Goal: Information Seeking & Learning: Learn about a topic

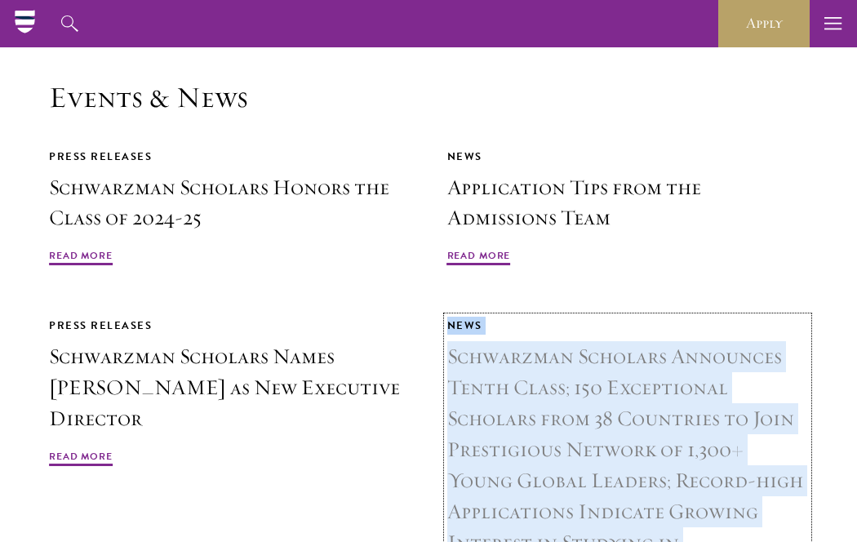
scroll to position [3769, 0]
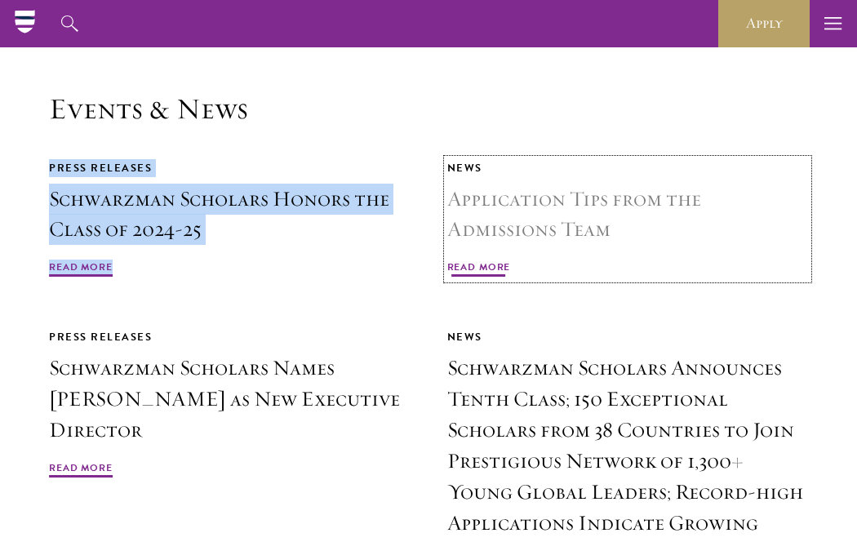
click at [562, 184] on h3 "Application Tips from the Admissions Team" at bounding box center [627, 215] width 361 height 62
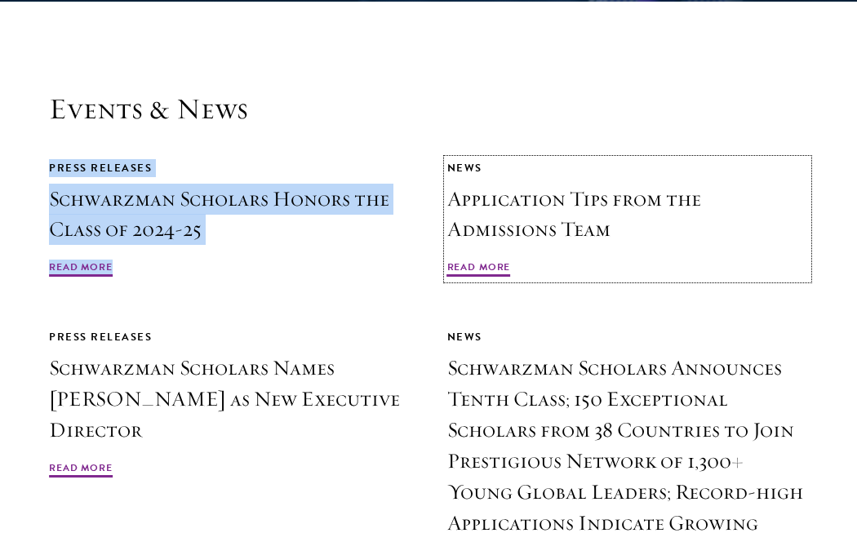
scroll to position [3889, 0]
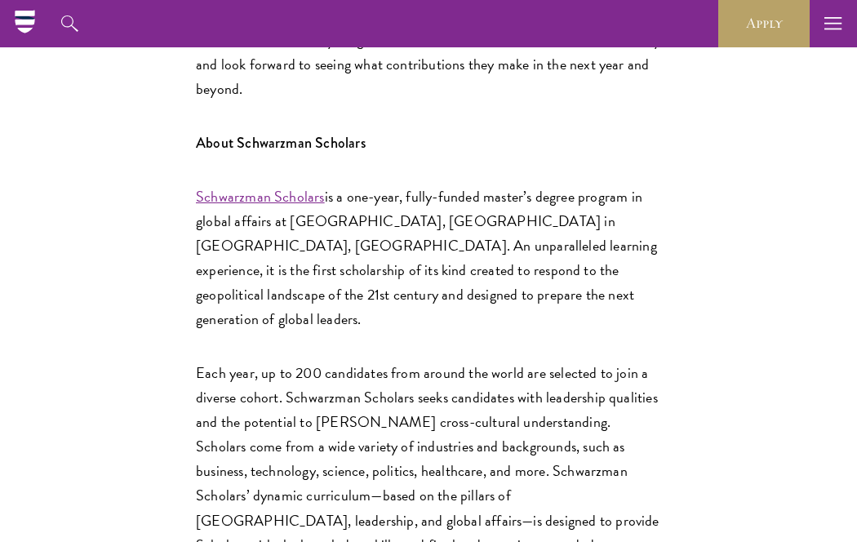
scroll to position [3326, 0]
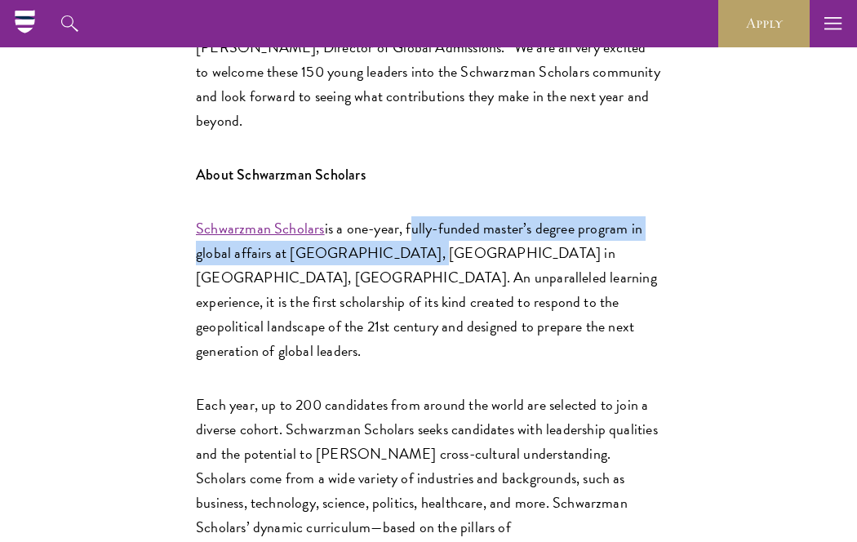
drag, startPoint x: 406, startPoint y: 72, endPoint x: 410, endPoint y: 99, distance: 27.2
click at [410, 216] on p "Schwarzman Scholars is a one-year, fully-funded master’s degree program in glob…" at bounding box center [428, 289] width 465 height 147
copy p "fully-funded master’s degree program in global affairs at Schwarzman College"
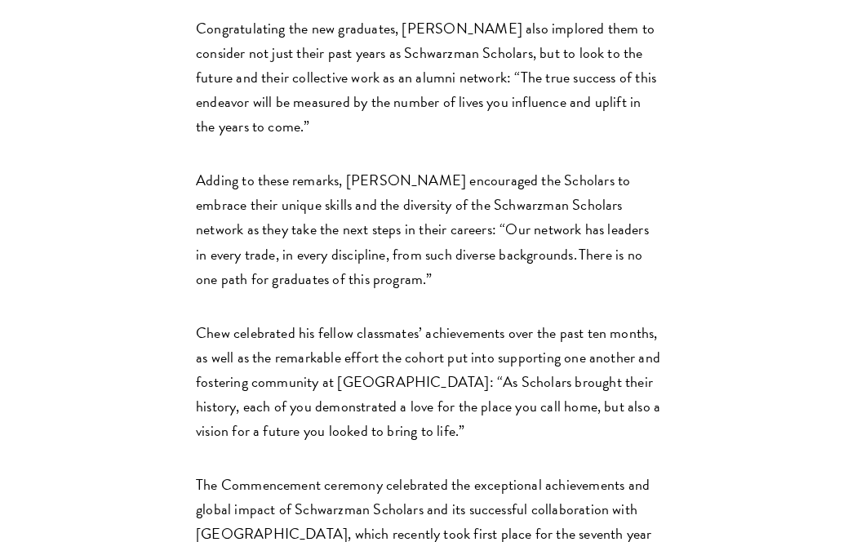
scroll to position [1528, 0]
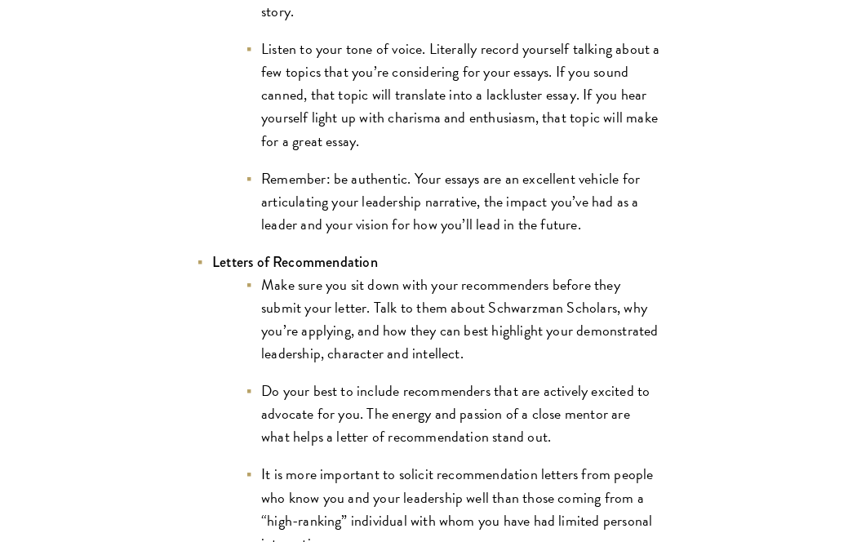
scroll to position [2065, 0]
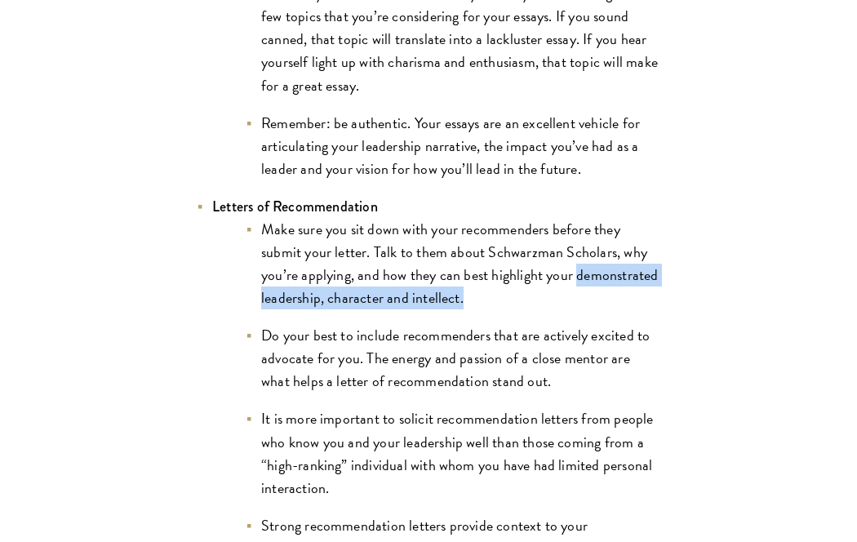
drag, startPoint x: 576, startPoint y: 254, endPoint x: 612, endPoint y: 272, distance: 40.1
click at [612, 272] on li "Make sure you sit down with your recommenders before they submit your letter. T…" at bounding box center [453, 263] width 416 height 91
copy li "demonstrated leadership, character and intellect."
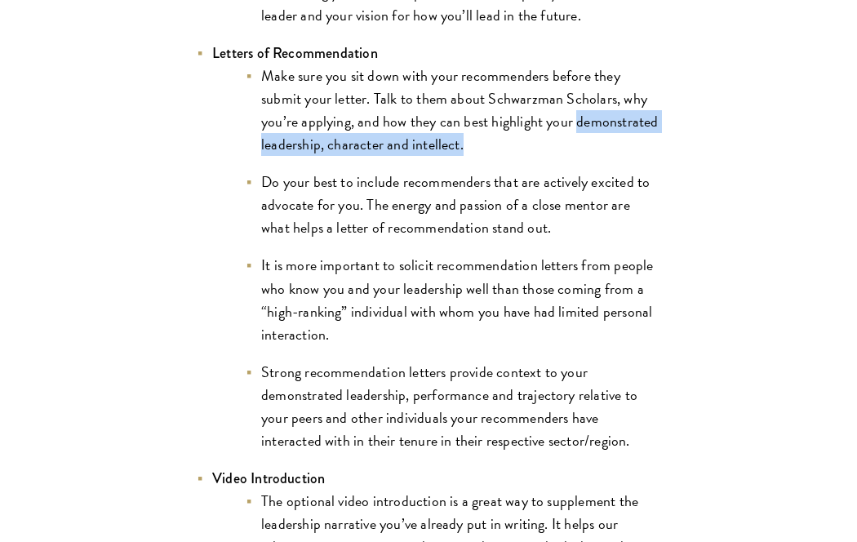
scroll to position [2220, 0]
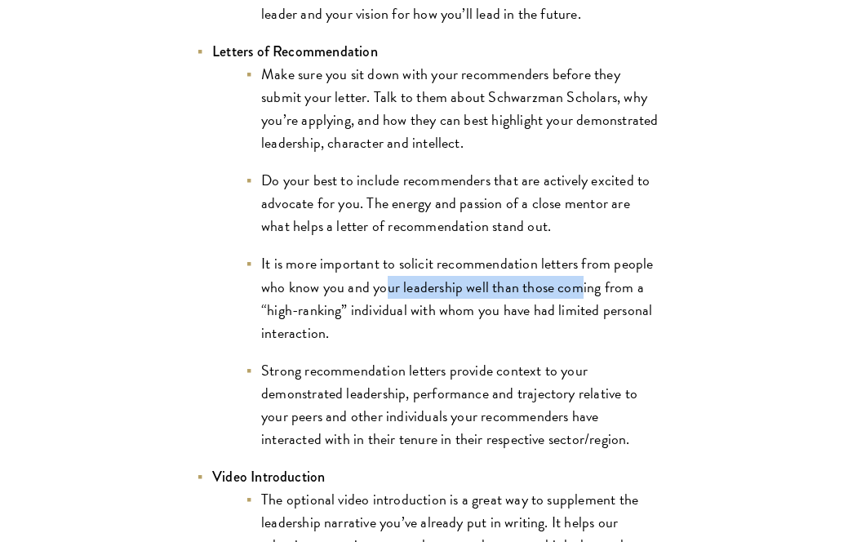
drag, startPoint x: 388, startPoint y: 267, endPoint x: 580, endPoint y: 272, distance: 191.8
click at [580, 272] on li "It is more important to solicit recommendation letters from people who know you…" at bounding box center [453, 297] width 416 height 91
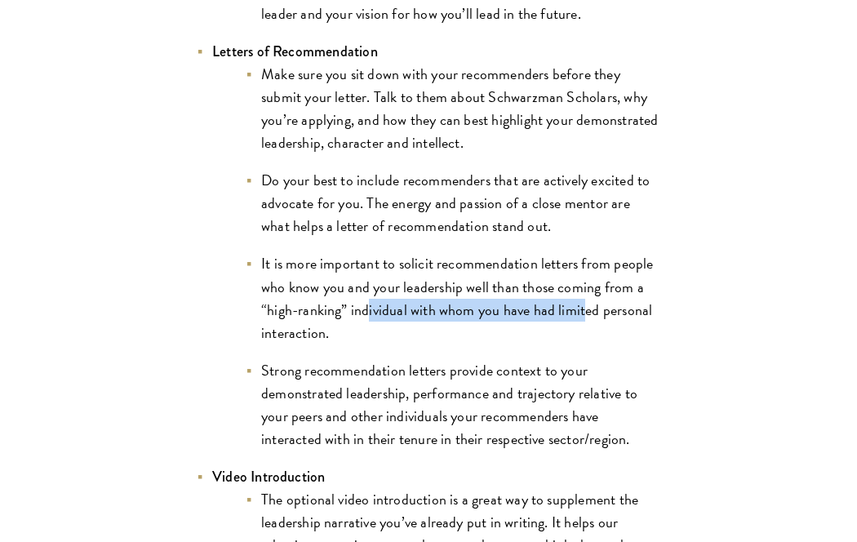
drag, startPoint x: 365, startPoint y: 286, endPoint x: 582, endPoint y: 286, distance: 216.2
click at [582, 286] on li "It is more important to solicit recommendation letters from people who know you…" at bounding box center [453, 297] width 416 height 91
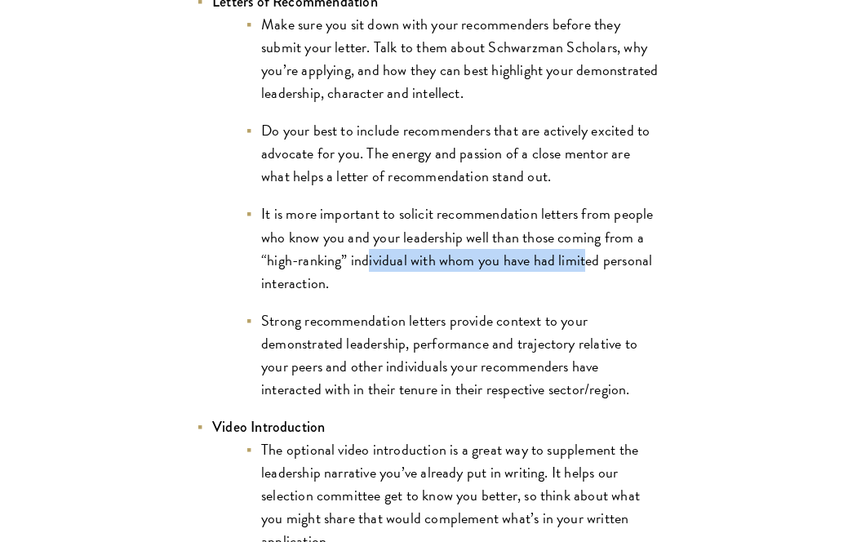
scroll to position [2272, 0]
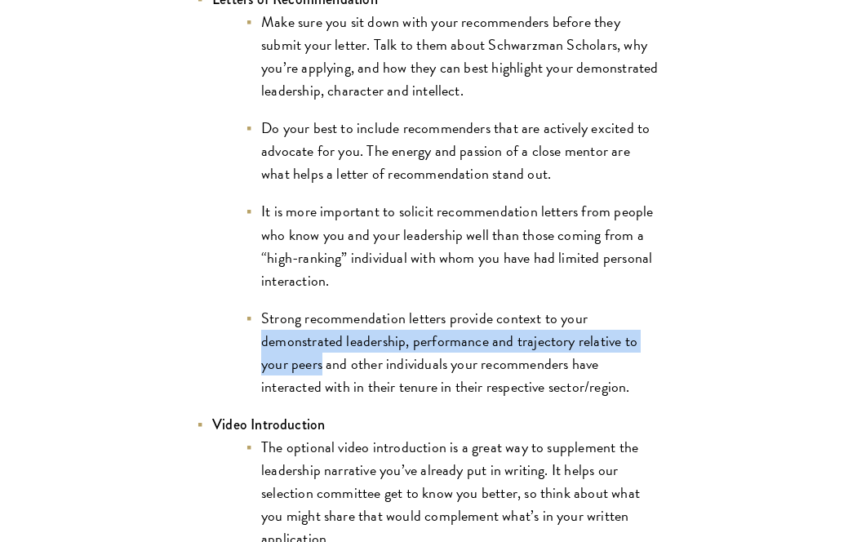
drag, startPoint x: 263, startPoint y: 321, endPoint x: 322, endPoint y: 344, distance: 63.8
click at [322, 344] on li "Strong recommendation letters provide context to your demonstrated leadership, …" at bounding box center [453, 352] width 416 height 91
copy li "demonstrated leadership, performance and trajectory relative to your peers"
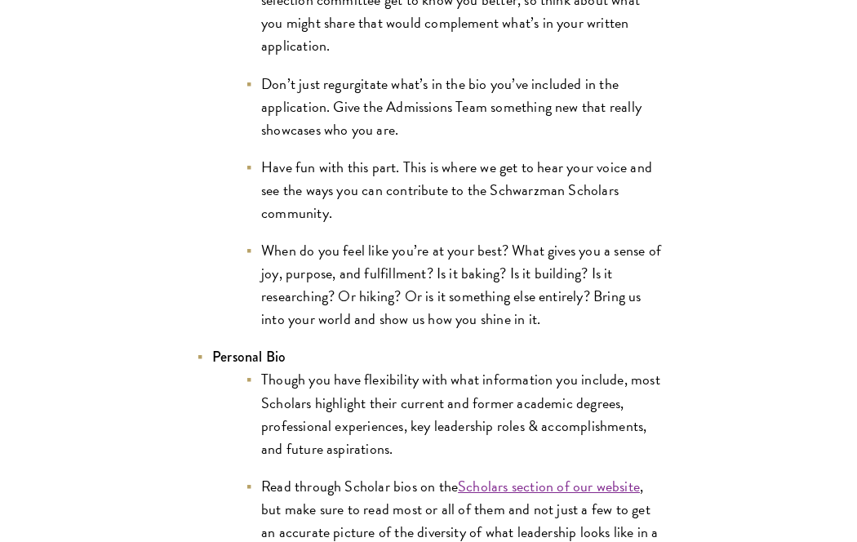
scroll to position [2766, 0]
